Goal: Information Seeking & Learning: Understand process/instructions

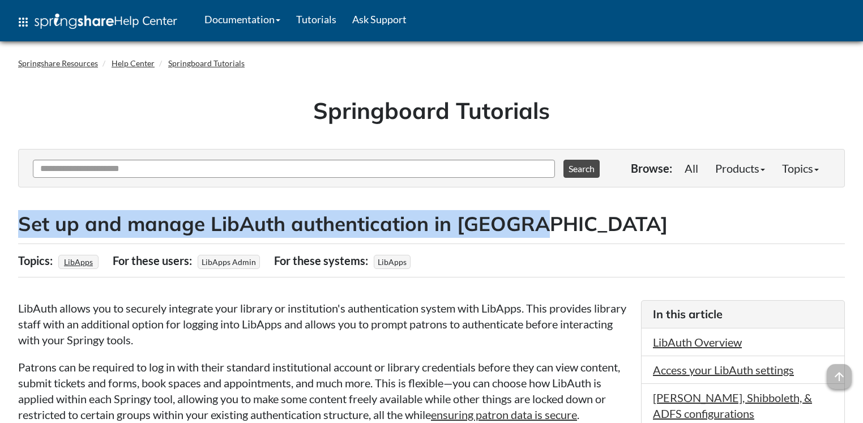
drag, startPoint x: 539, startPoint y: 228, endPoint x: 7, endPoint y: 229, distance: 531.3
copy h2 "Set up and manage LibAuth authentication in [GEOGRAPHIC_DATA]"
click at [129, 59] on link "Help Center" at bounding box center [133, 63] width 43 height 10
